Goal: Ask a question

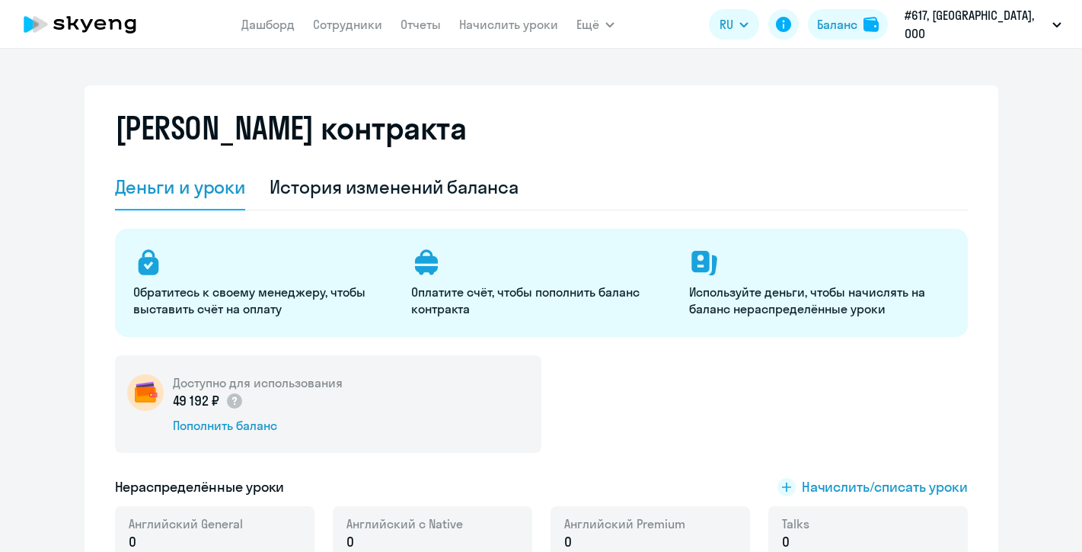
select select "english_adult_not_native_speaker"
click at [1050, 511] on circle at bounding box center [1044, 512] width 43 height 43
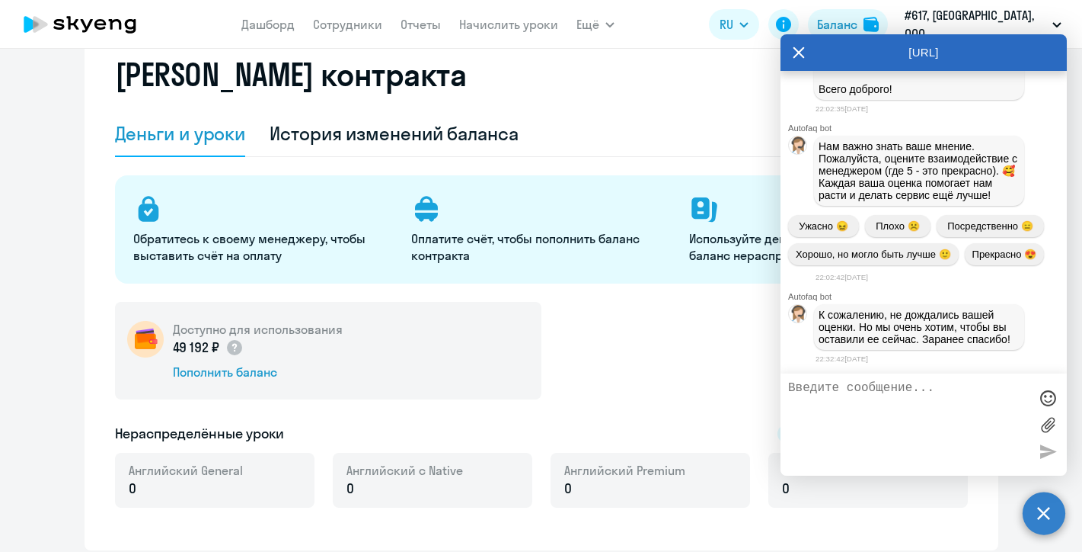
scroll to position [56, 0]
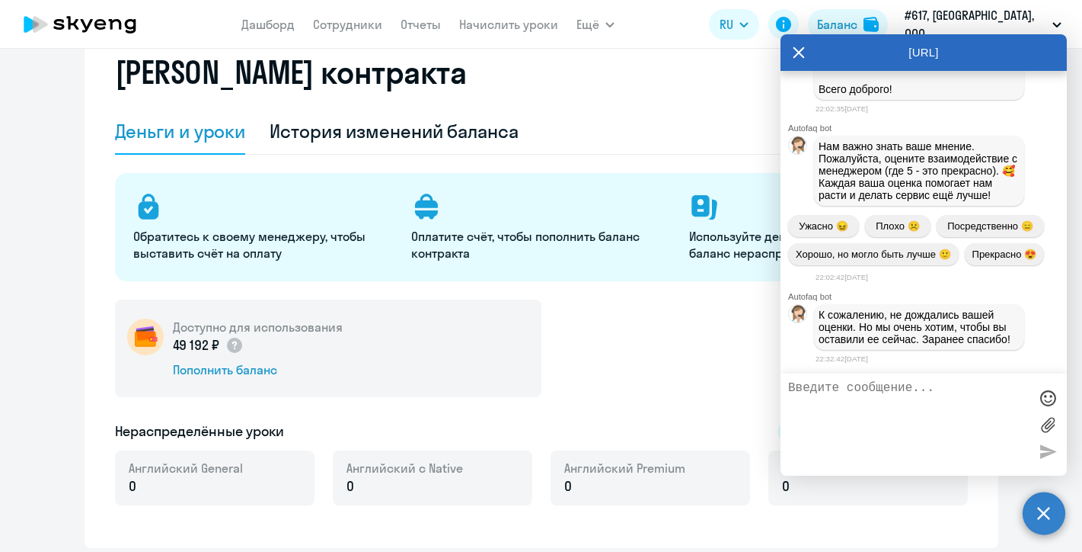
click at [261, 348] on div "49 192 ₽" at bounding box center [258, 345] width 170 height 20
drag, startPoint x: 164, startPoint y: 351, endPoint x: 299, endPoint y: 376, distance: 137.9
click at [299, 377] on div "Доступно для использования 49 192 ₽ Пополнить баланс" at bounding box center [328, 348] width 427 height 98
copy div "Доступно для использования 49 192 ₽ Пополнить баланс"
click at [858, 393] on textarea at bounding box center [908, 424] width 241 height 87
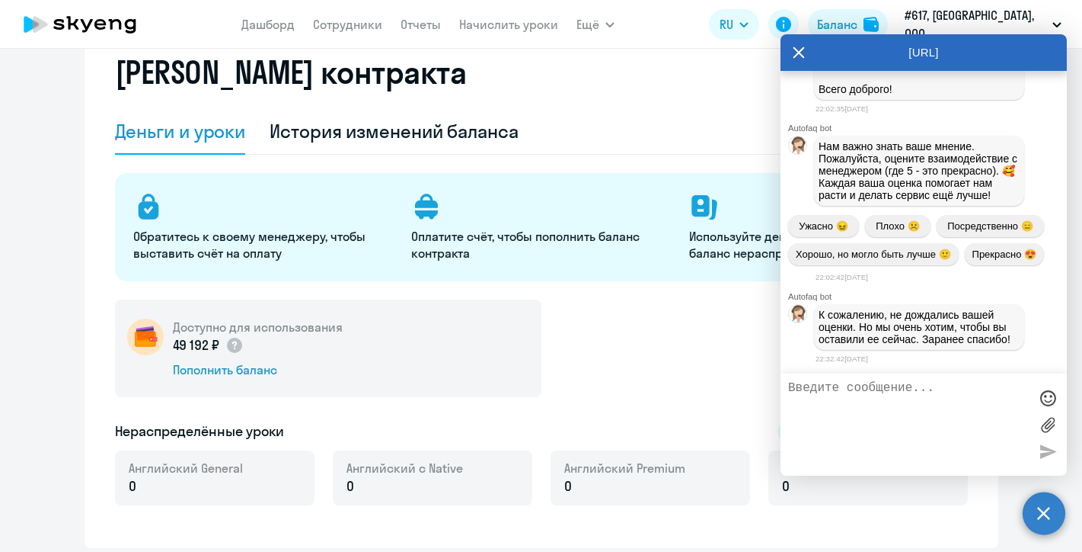
paste textarea "Доступно для использования 49 192 ₽ Пополнить баланс"
click at [791, 401] on textarea "Доступно для использования 49 192 ₽ Пополнить баланс" at bounding box center [908, 424] width 241 height 87
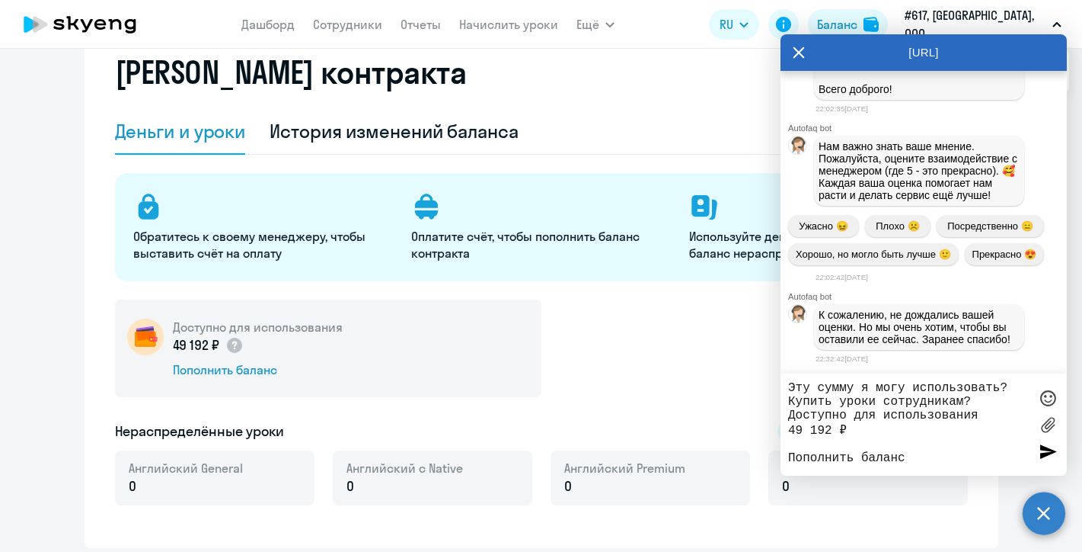
type textarea "Эту сумму я могу использовать? Купить уроки сотрудникам? Доступно для использов…"
click at [1050, 455] on div at bounding box center [1048, 451] width 23 height 23
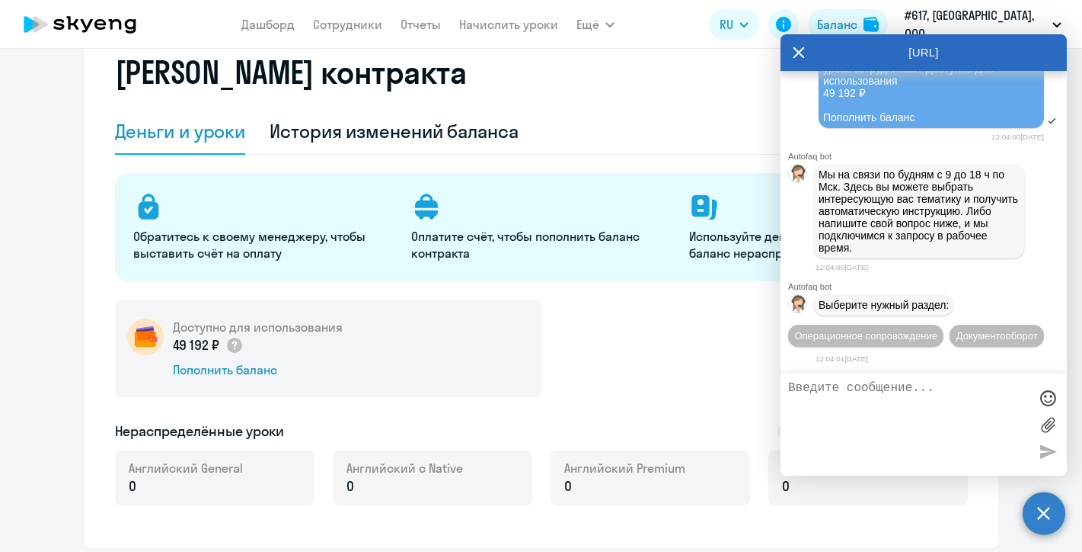
scroll to position [24745, 0]
drag, startPoint x: 921, startPoint y: 145, endPoint x: 820, endPoint y: 82, distance: 118.8
click at [820, 82] on div "Эту сумму я могу использовать? Купить уроки сотрудникам? Доступно для использов…" at bounding box center [931, 87] width 225 height 82
copy span "Эту сумму я могу использовать? Купить уроки сотрудникам? Доступно для использов…"
click at [283, 353] on div "49 192 ₽" at bounding box center [258, 345] width 170 height 20
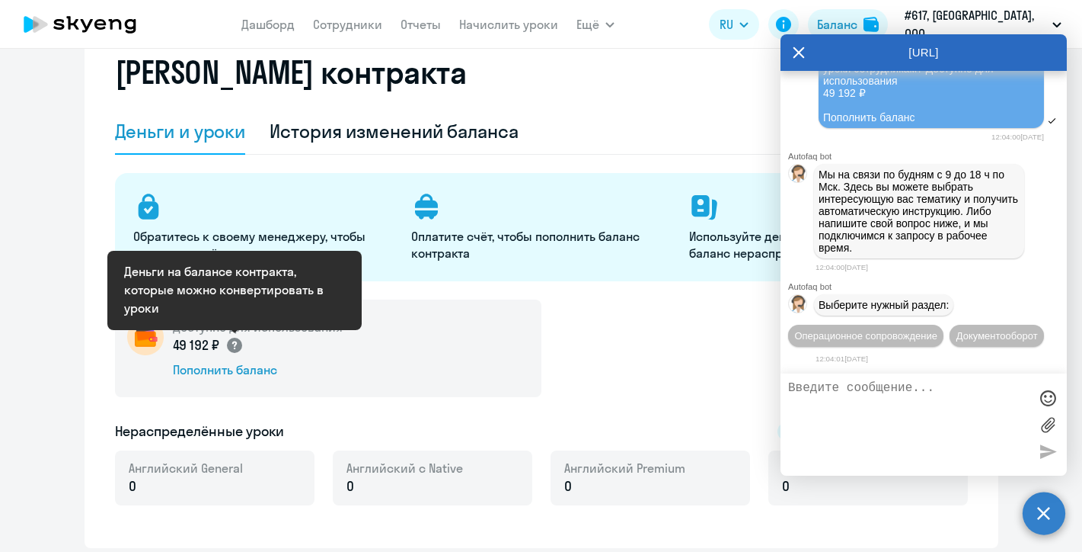
click at [235, 343] on icon at bounding box center [234, 345] width 5 height 8
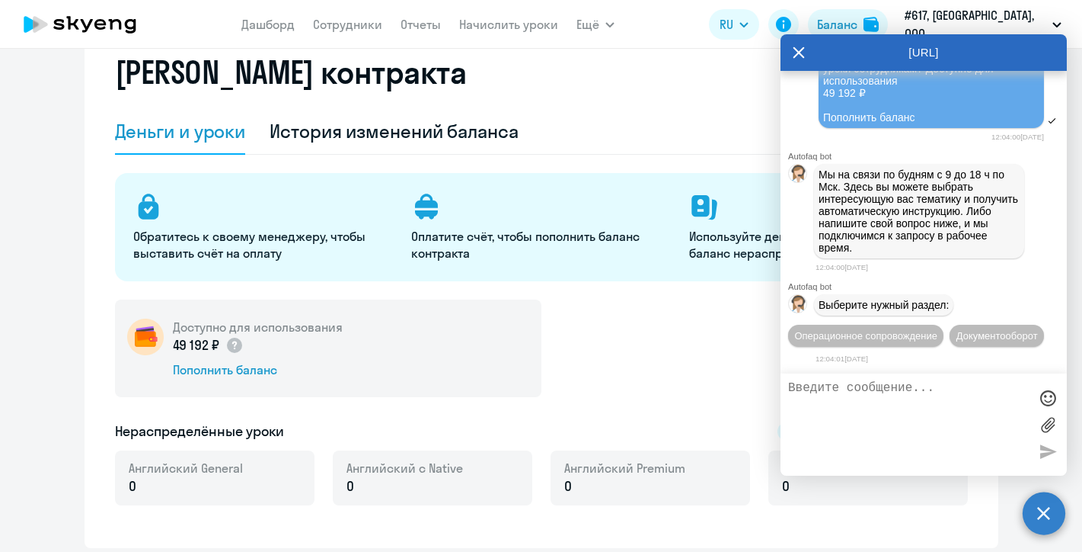
click at [320, 353] on div "49 192 ₽" at bounding box center [258, 345] width 170 height 20
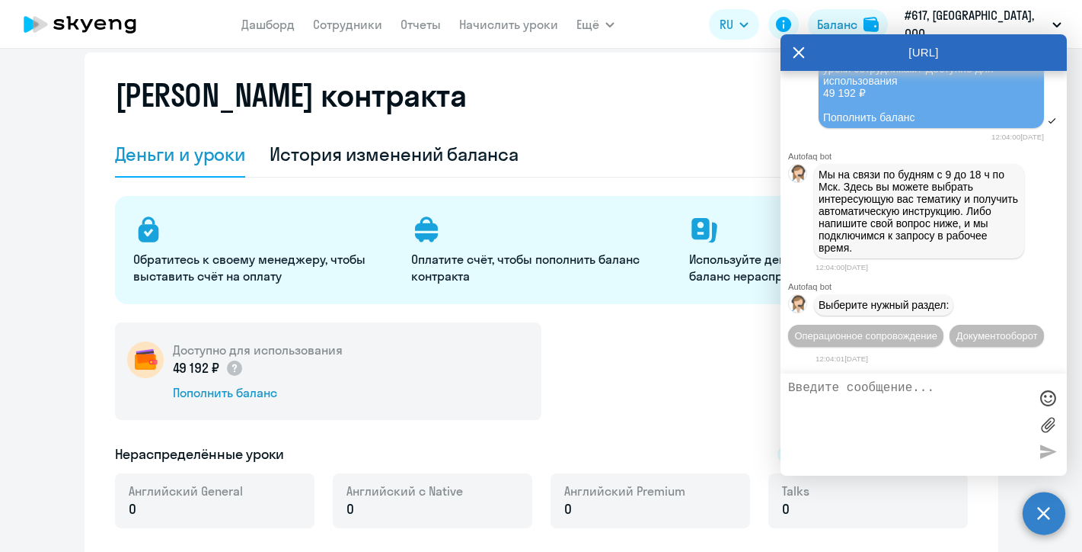
scroll to position [32, 0]
